Goal: Task Accomplishment & Management: Manage account settings

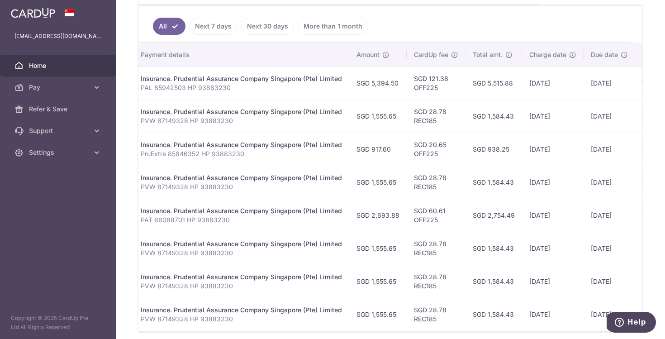
scroll to position [194, 0]
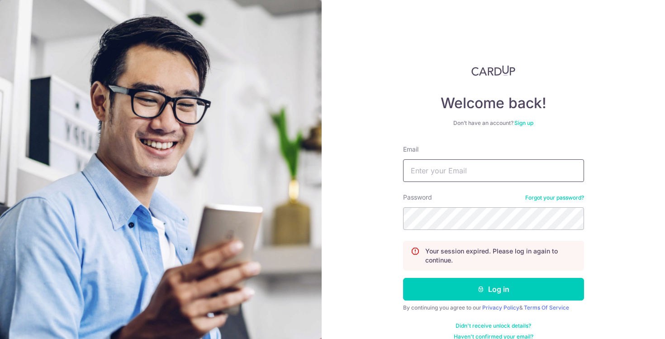
click at [488, 163] on input "Email" at bounding box center [493, 170] width 181 height 23
type input "[EMAIL_ADDRESS][DOMAIN_NAME]"
click at [403, 278] on button "Log in" at bounding box center [493, 289] width 181 height 23
